Goal: Task Accomplishment & Management: Use online tool/utility

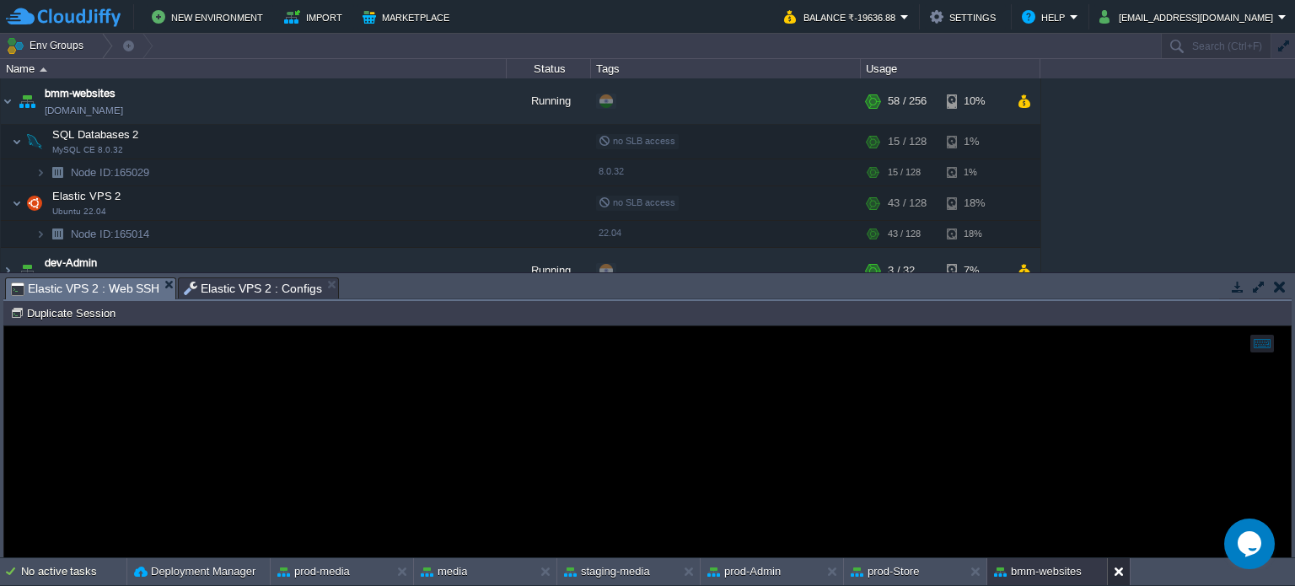
click at [1115, 576] on button at bounding box center [1122, 571] width 17 height 17
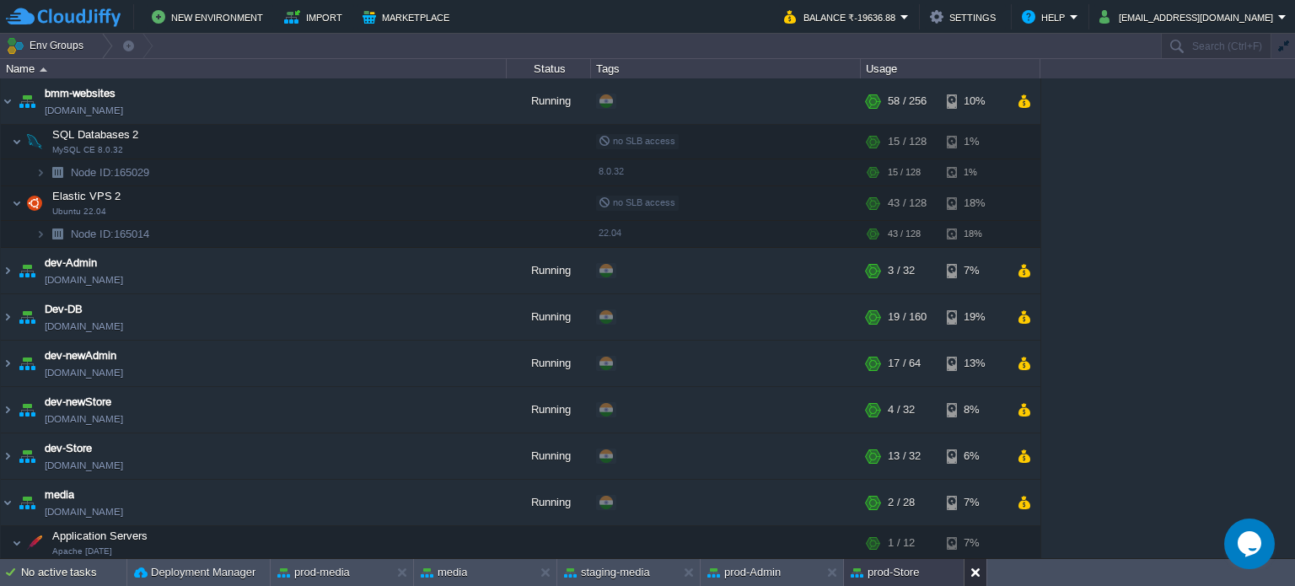
drag, startPoint x: 968, startPoint y: 573, endPoint x: 953, endPoint y: 573, distance: 15.2
click at [969, 573] on div at bounding box center [975, 572] width 23 height 27
click at [833, 569] on button at bounding box center [835, 572] width 17 height 17
click at [688, 571] on button at bounding box center [692, 572] width 17 height 17
click at [541, 572] on button at bounding box center [549, 572] width 17 height 17
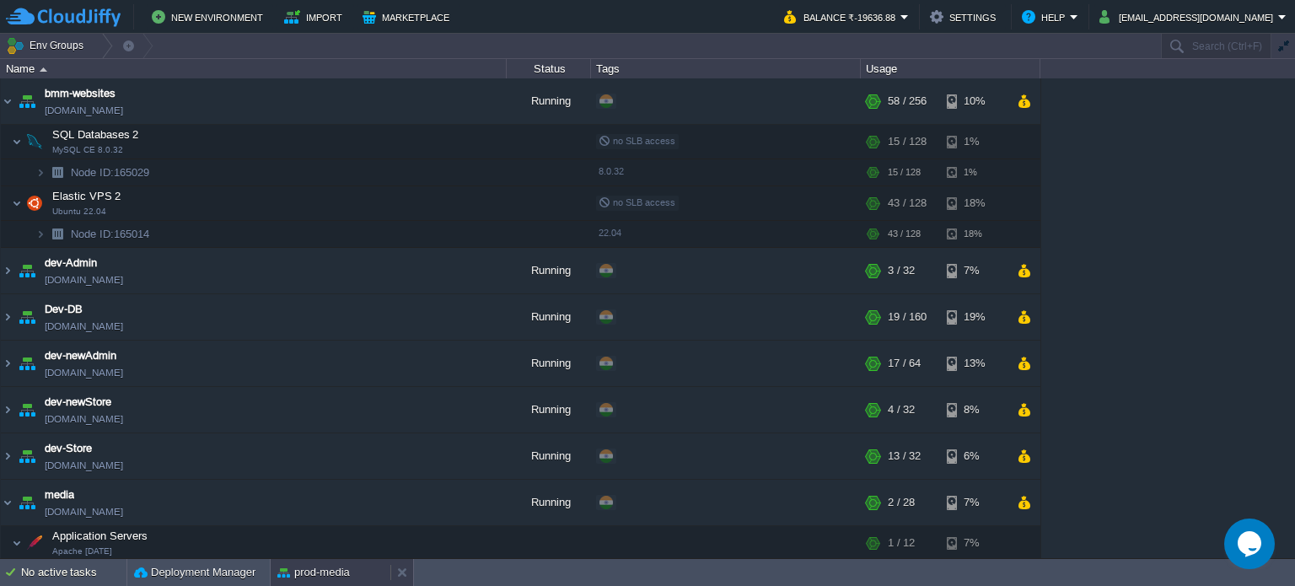
click at [316, 573] on button "prod-media" at bounding box center [313, 572] width 73 height 17
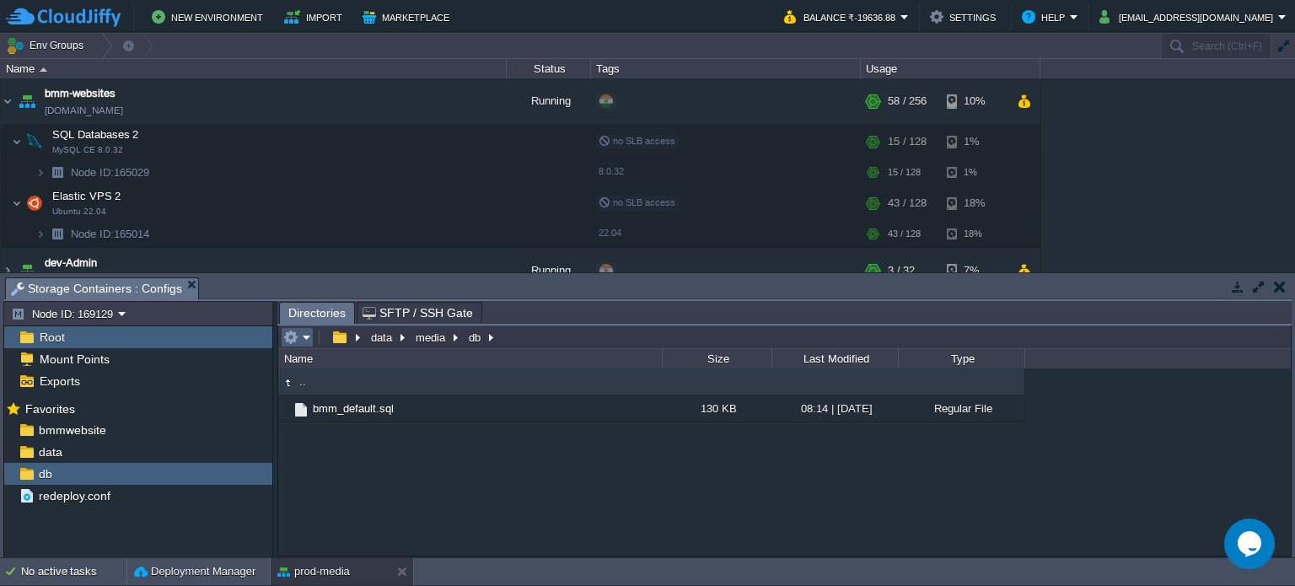
click at [307, 339] on em at bounding box center [297, 337] width 28 height 15
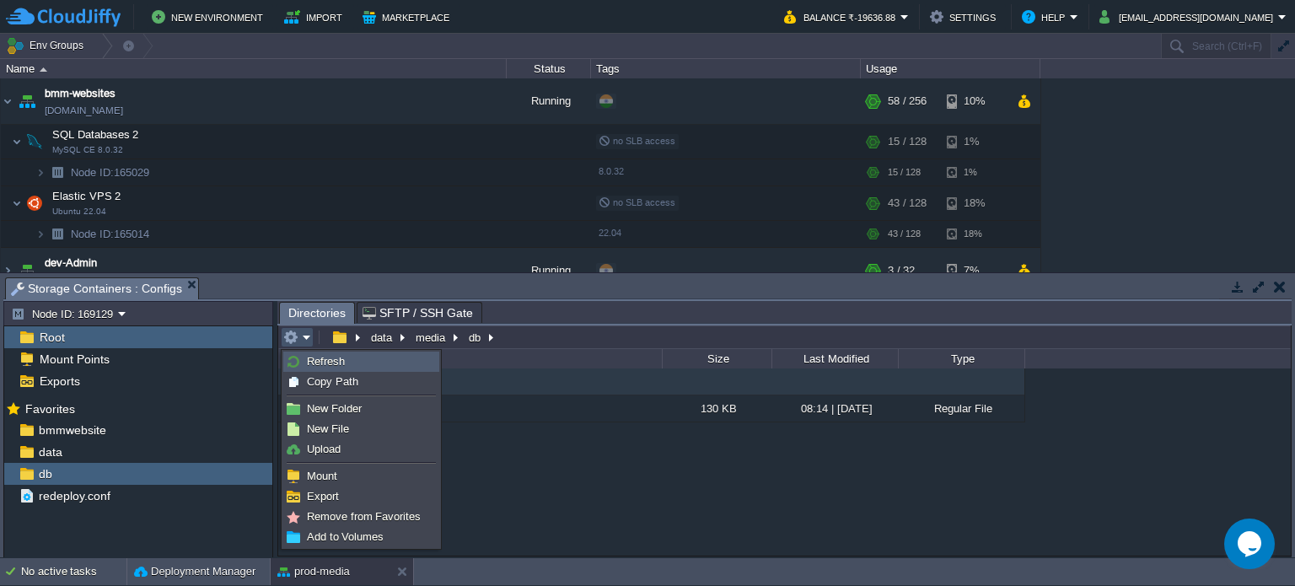
click at [331, 357] on span "Refresh" at bounding box center [326, 361] width 38 height 13
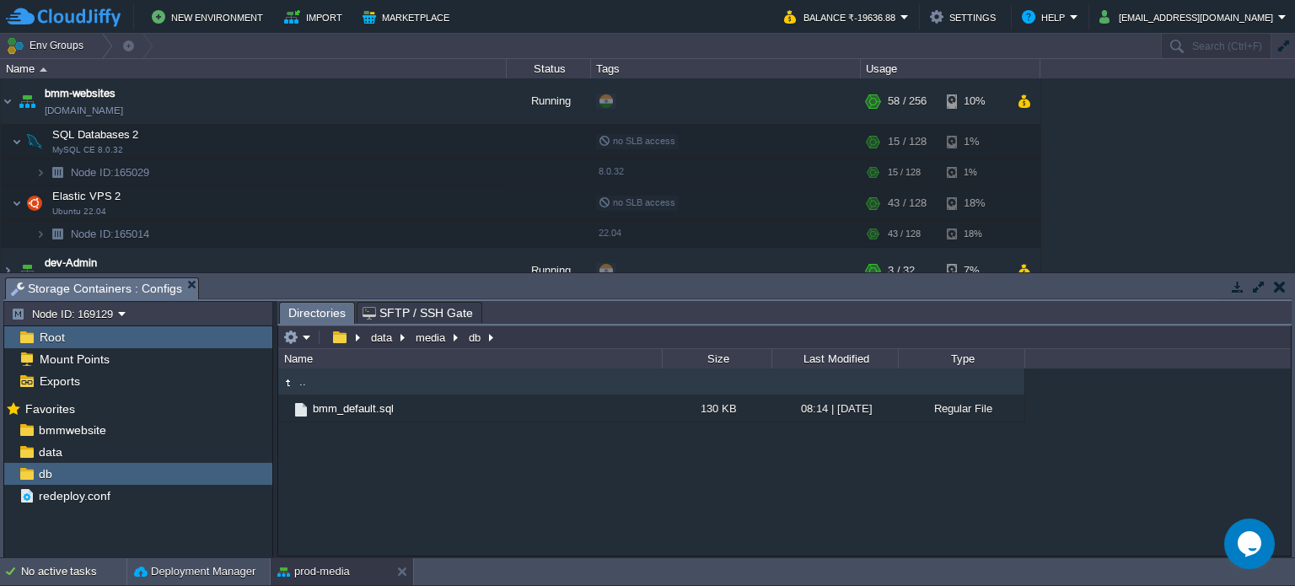
click at [1289, 287] on td at bounding box center [1279, 287] width 21 height 20
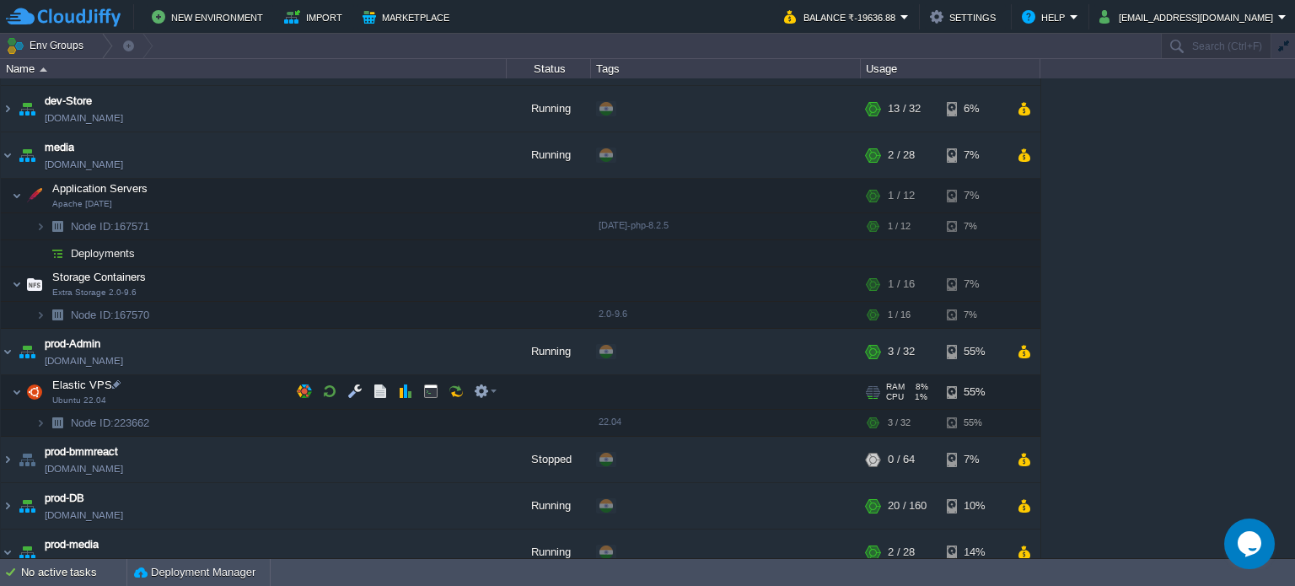
scroll to position [422, 0]
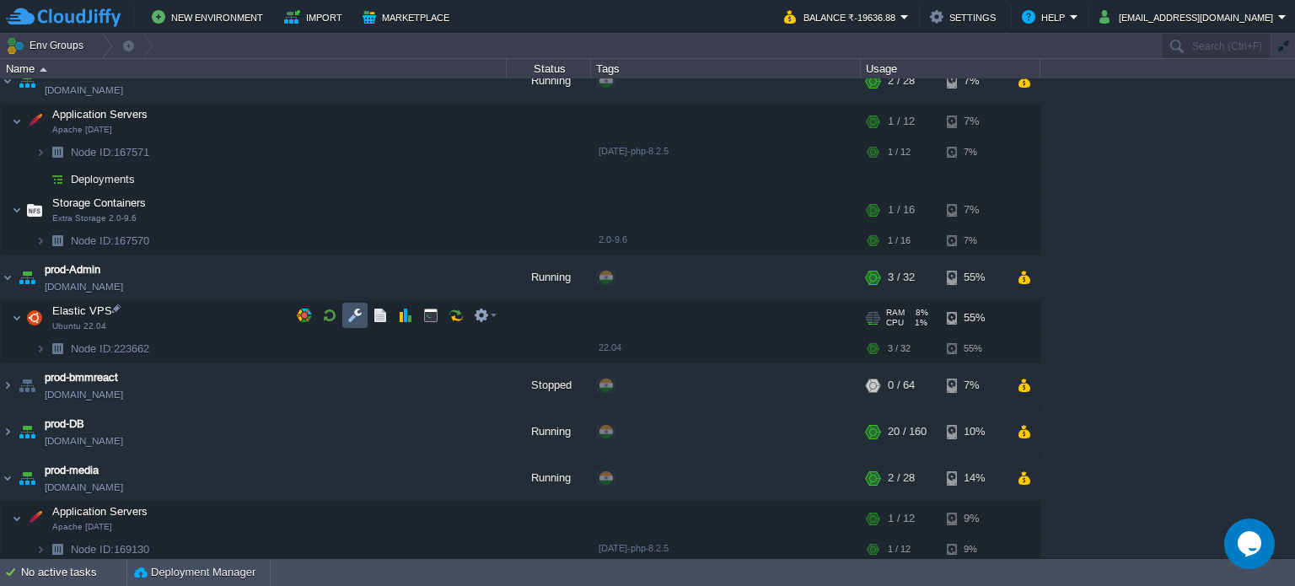
click at [354, 319] on button "button" at bounding box center [354, 315] width 15 height 15
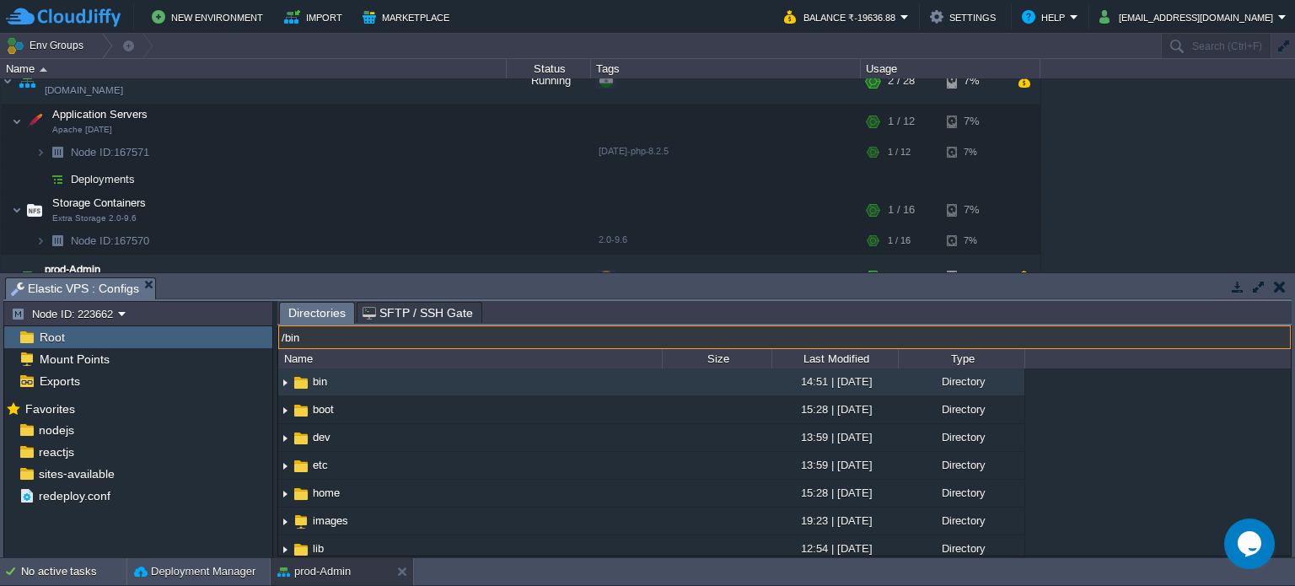
click at [453, 340] on input "/bin" at bounding box center [784, 338] width 1013 height 24
type input "/images/media"
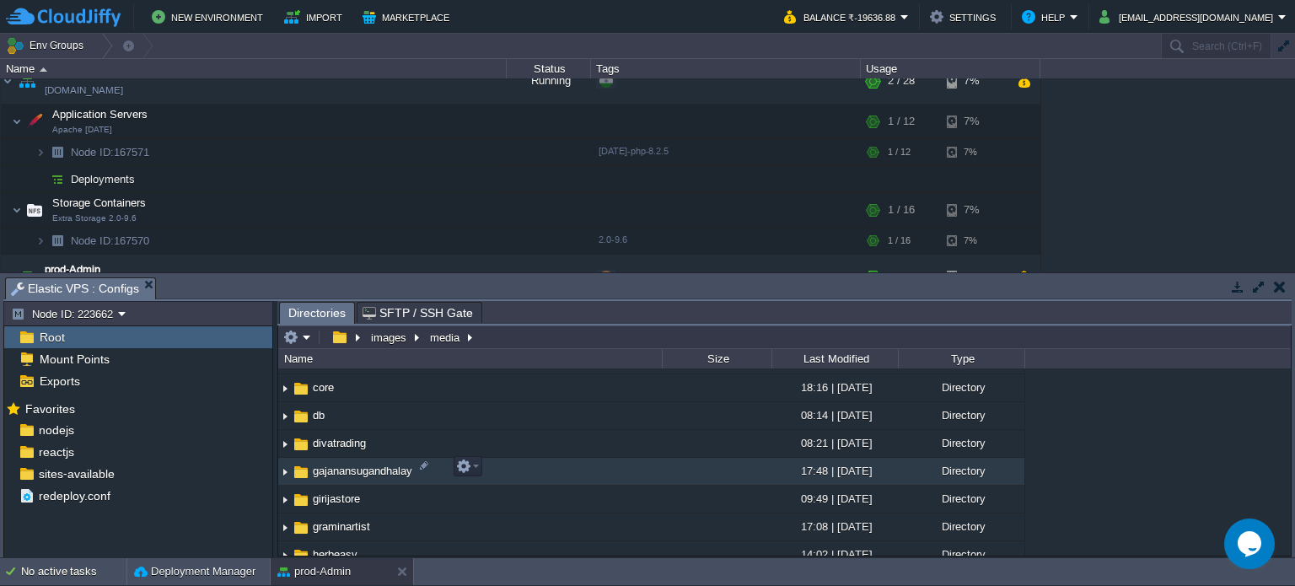
scroll to position [506, 0]
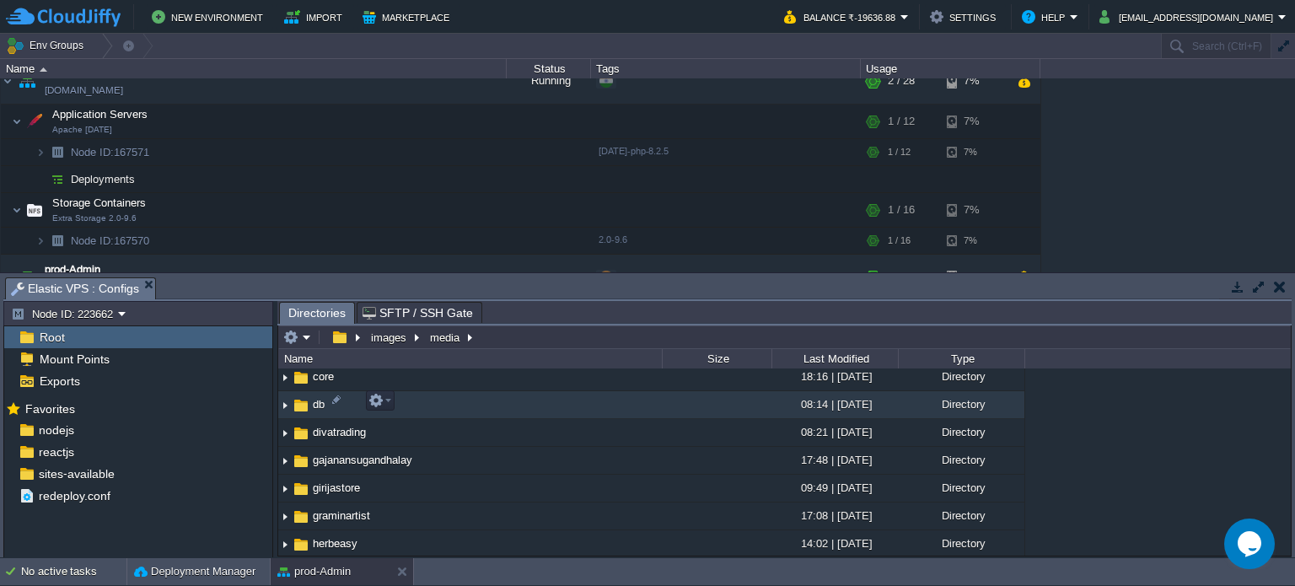
click at [320, 401] on span "db" at bounding box center [318, 404] width 17 height 14
click at [319, 401] on span "db" at bounding box center [318, 404] width 17 height 14
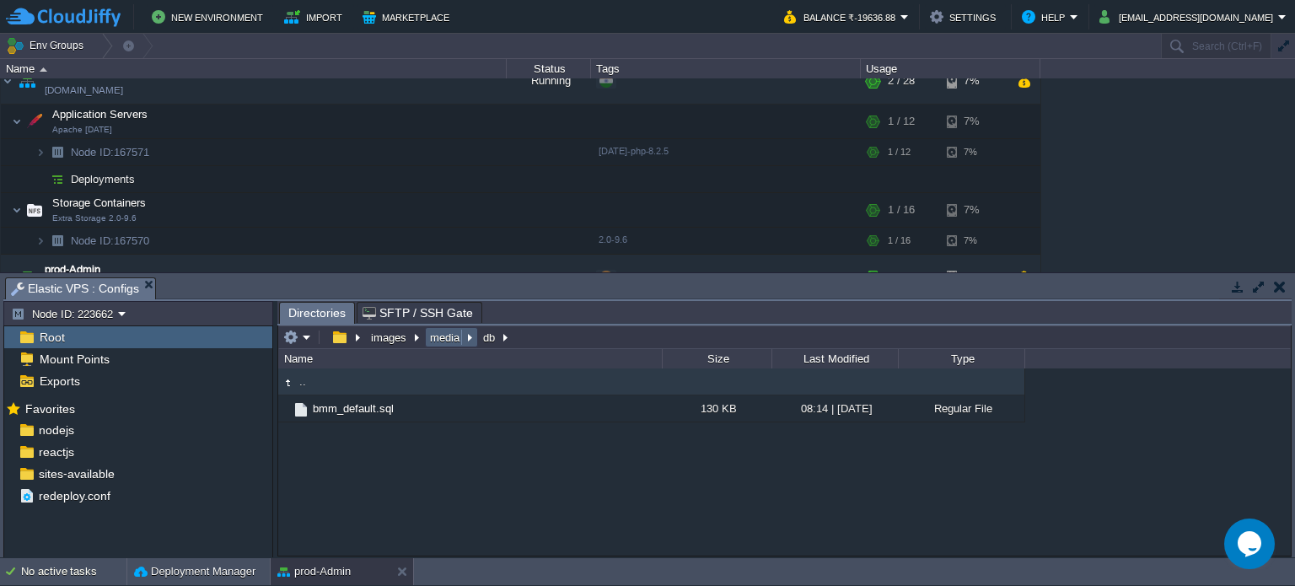
click at [445, 340] on button "media" at bounding box center [446, 337] width 36 height 15
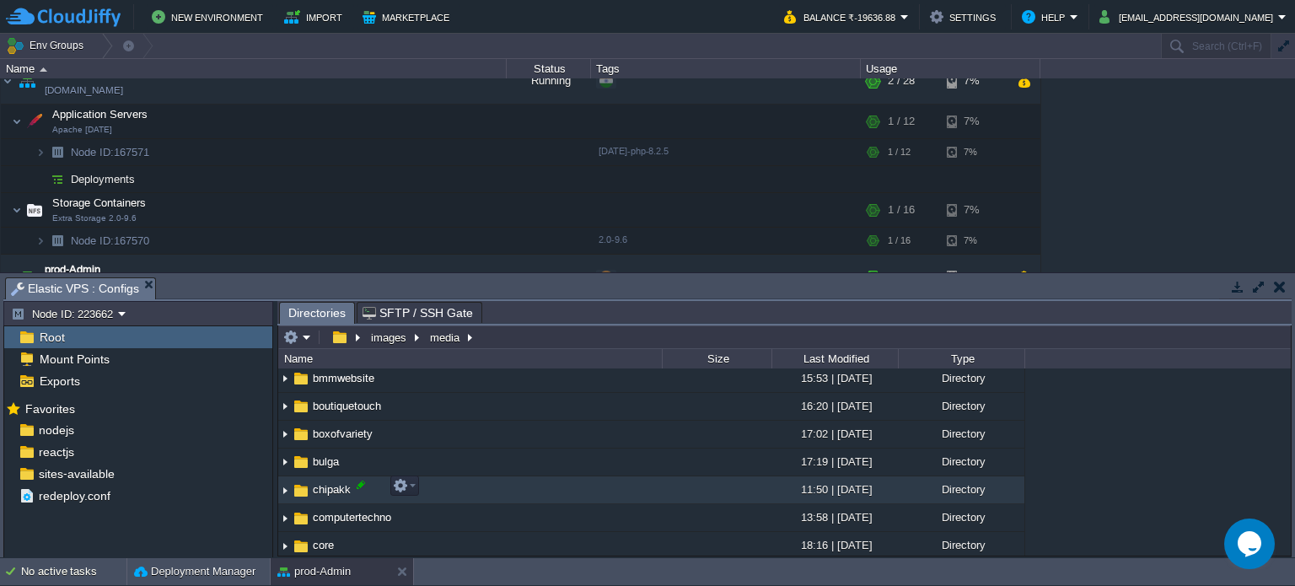
scroll to position [422, 0]
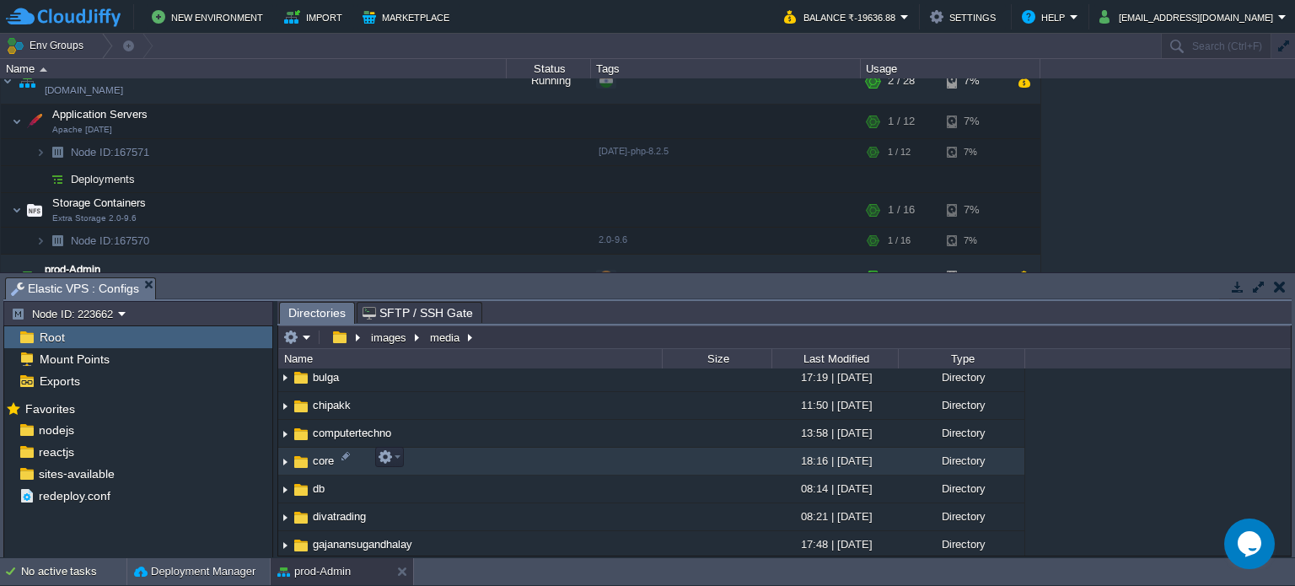
click at [322, 459] on span "core" at bounding box center [323, 461] width 26 height 14
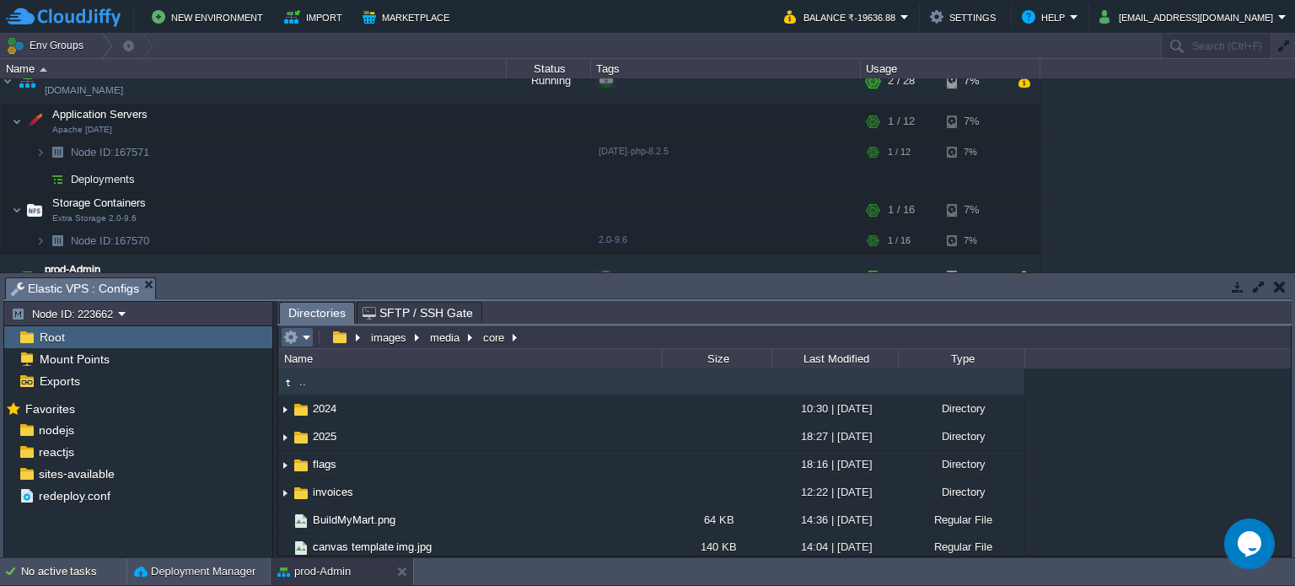
click at [297, 336] on button "button" at bounding box center [290, 337] width 15 height 15
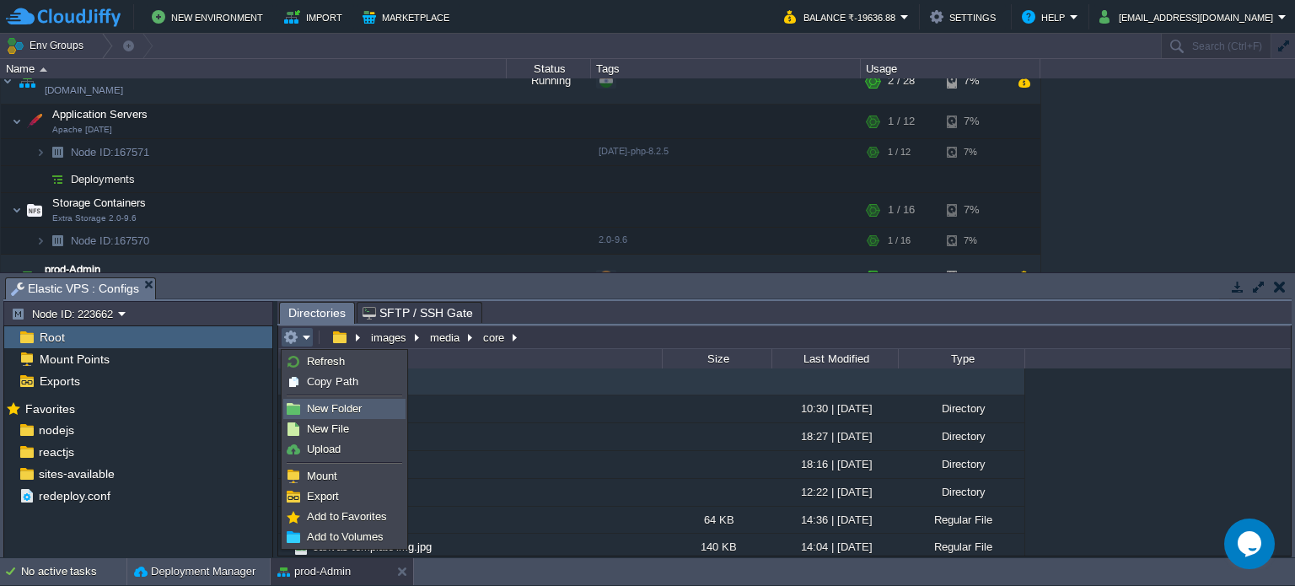
click at [334, 410] on span "New Folder" at bounding box center [334, 408] width 55 height 13
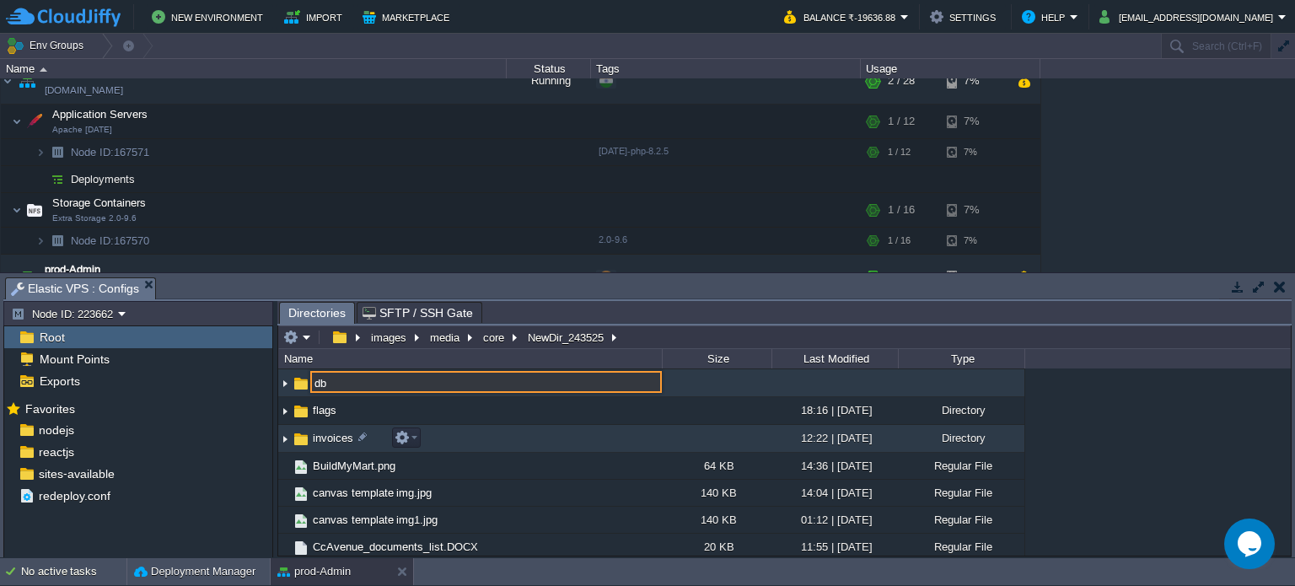
type input "db"
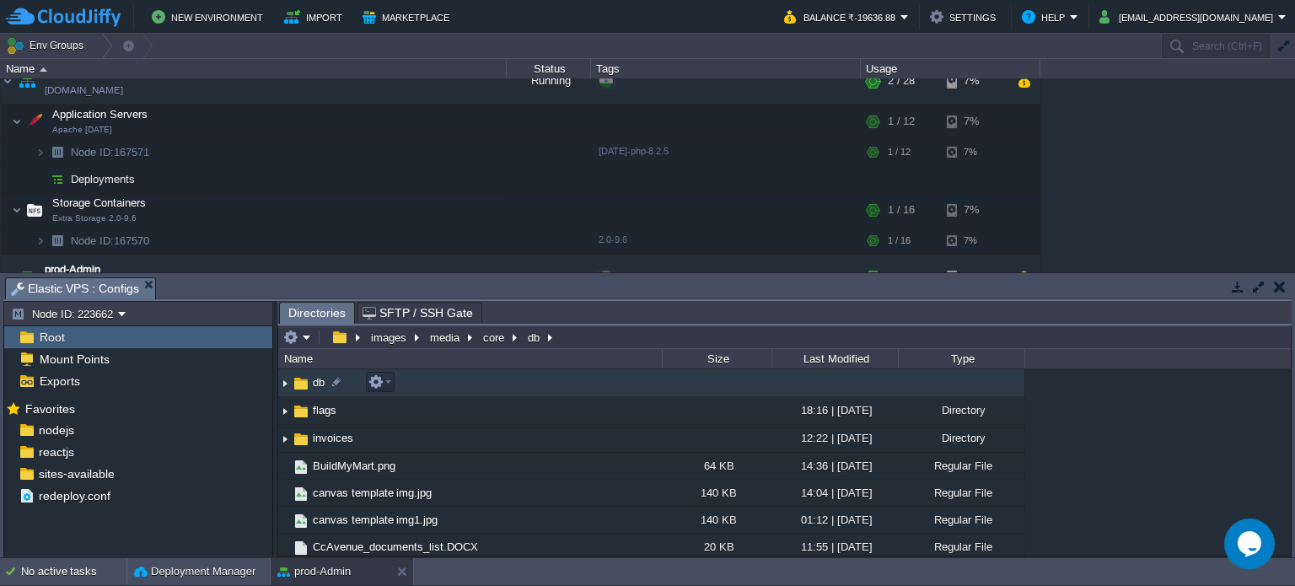
click at [320, 380] on span "db" at bounding box center [318, 382] width 17 height 14
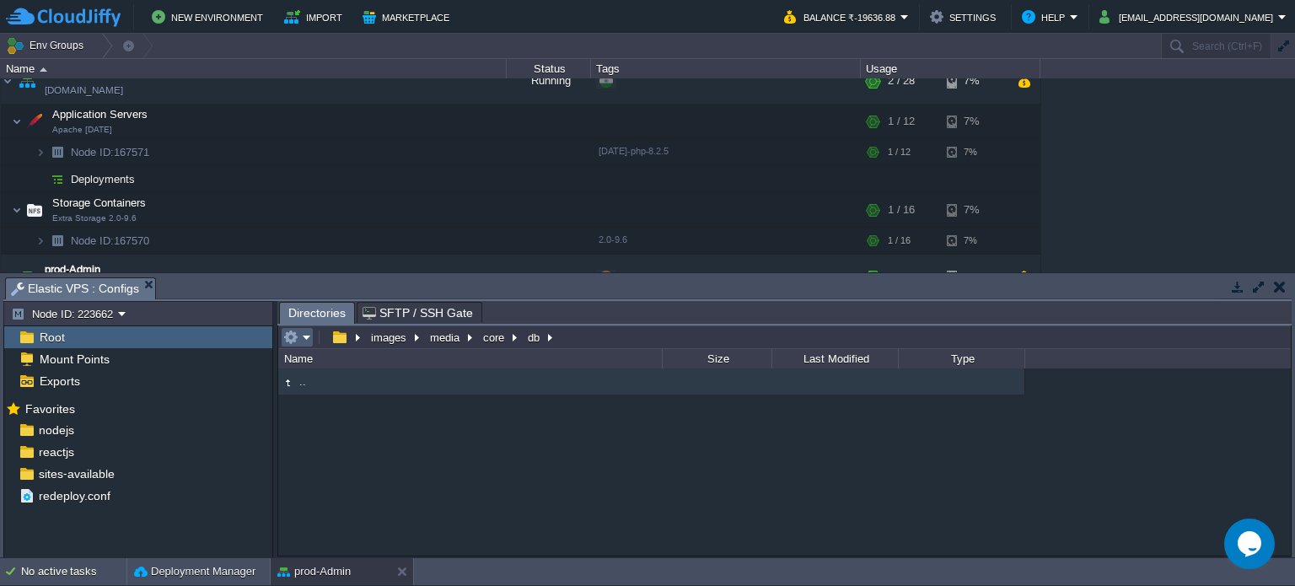
click at [304, 342] on em at bounding box center [297, 337] width 28 height 15
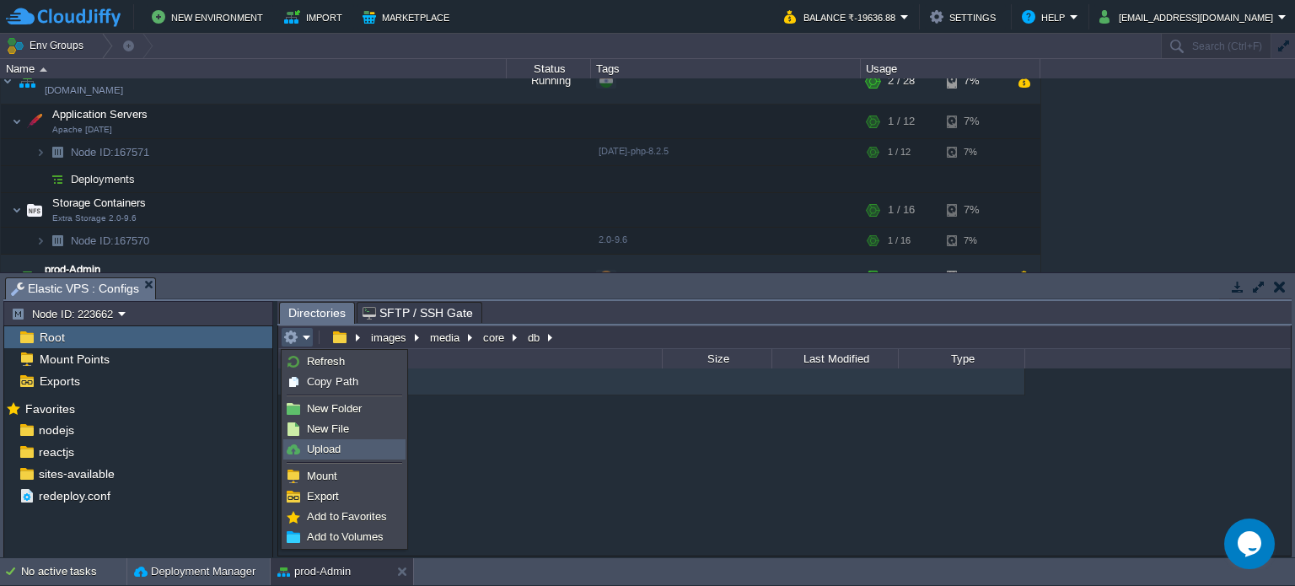
click at [339, 444] on span "Upload" at bounding box center [324, 449] width 34 height 13
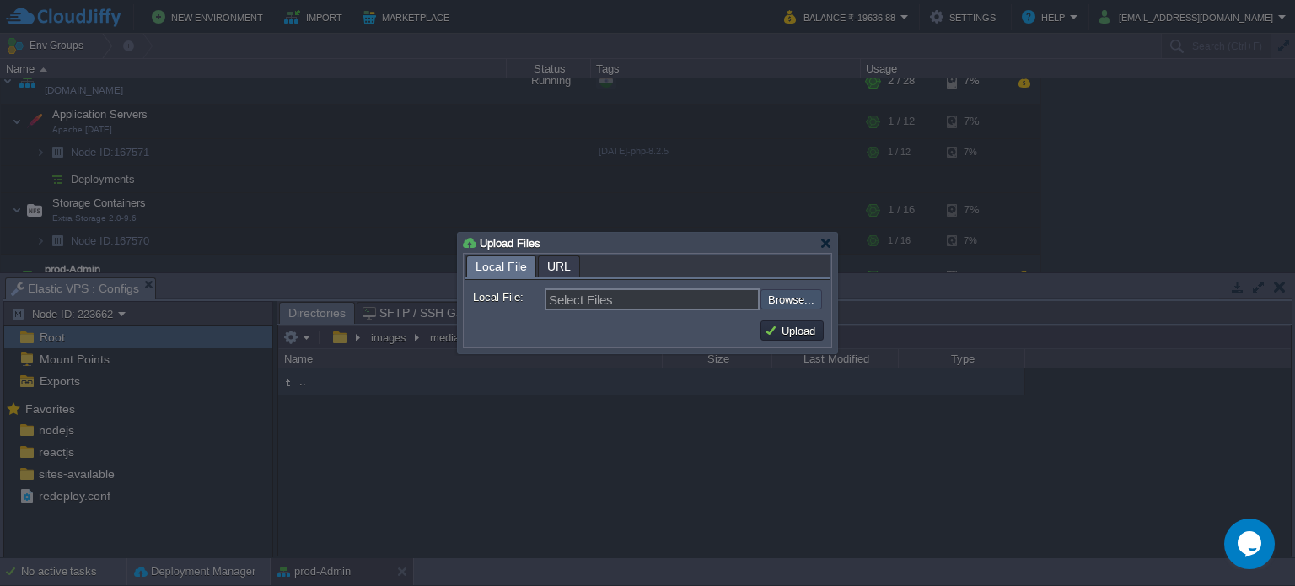
click at [798, 303] on input "file" at bounding box center [715, 299] width 213 height 20
type input "C:\fakepath\bmm_default.sql"
type input "bmm_default.sql"
click at [796, 337] on button "Upload" at bounding box center [792, 330] width 57 height 15
